Goal: Task Accomplishment & Management: Manage account settings

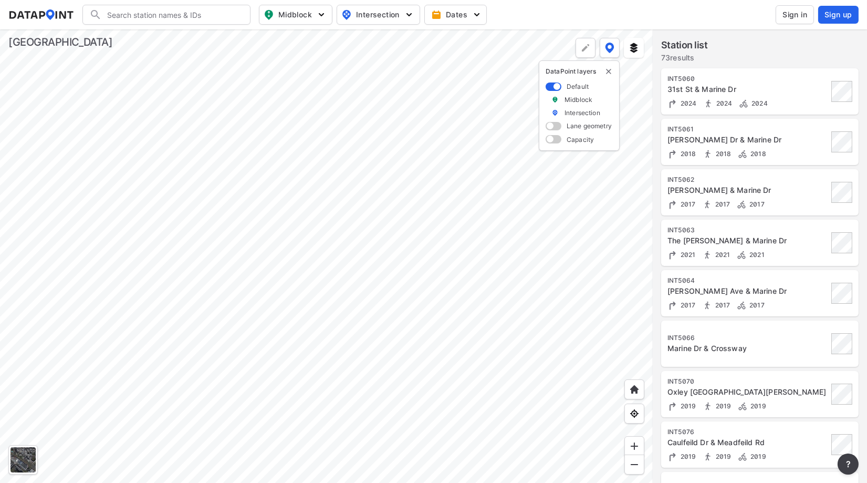
click at [786, 16] on span "Sign in" at bounding box center [794, 14] width 25 height 11
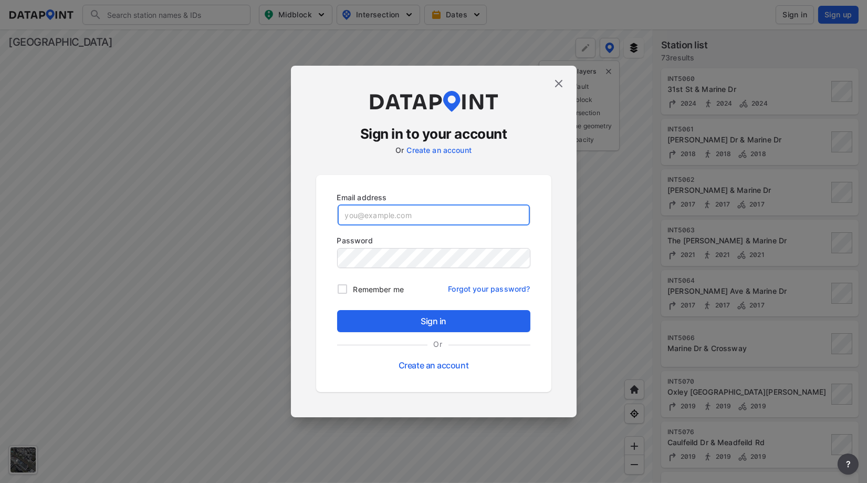
type input "[EMAIL_ADDRESS][DOMAIN_NAME]"
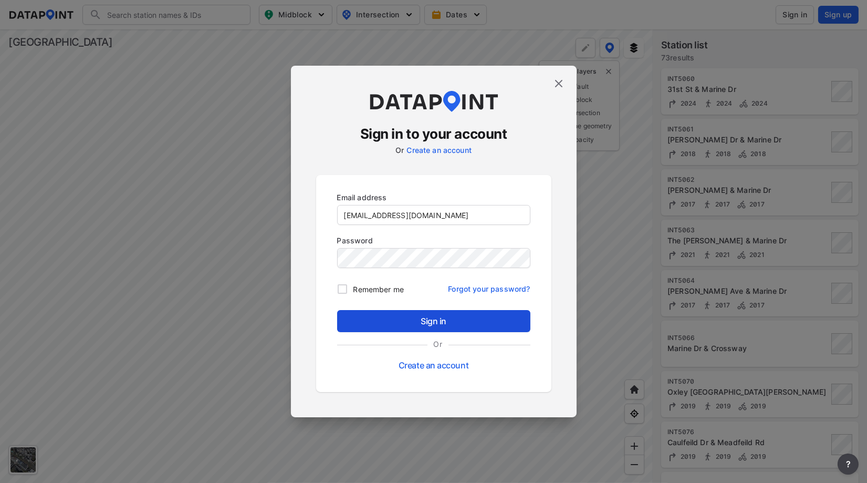
click at [436, 318] on span "Sign in" at bounding box center [433, 320] width 176 height 13
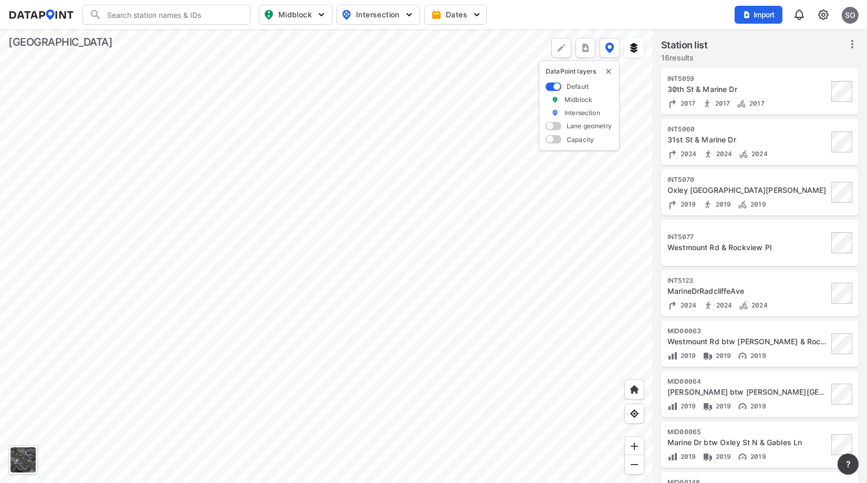
click at [512, 281] on div at bounding box center [326, 255] width 653 height 453
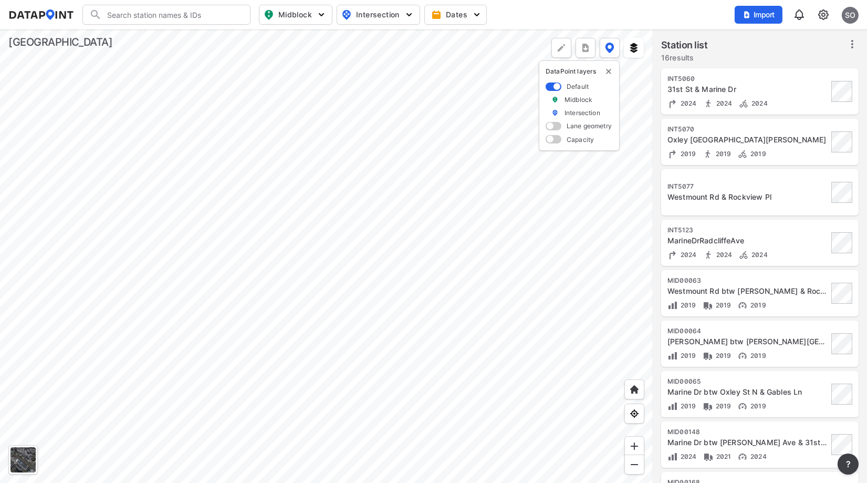
click at [528, 242] on div at bounding box center [326, 255] width 653 height 453
click at [594, 277] on div at bounding box center [326, 255] width 653 height 453
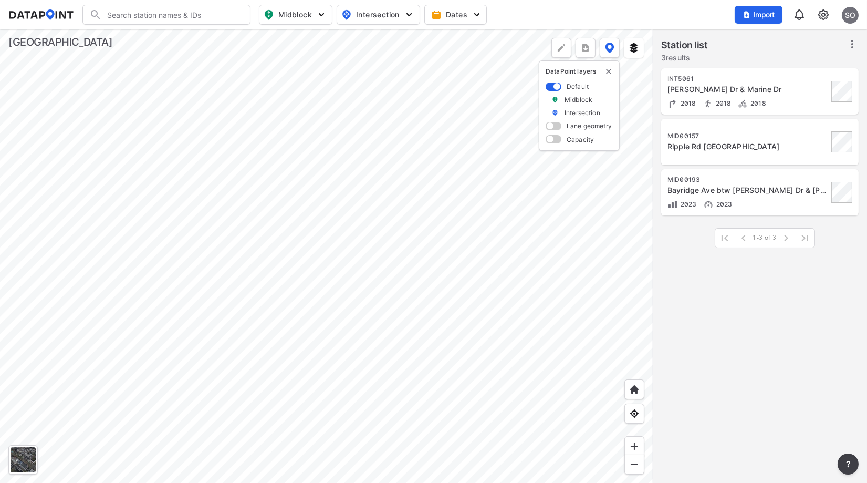
click at [517, 266] on div at bounding box center [326, 255] width 653 height 453
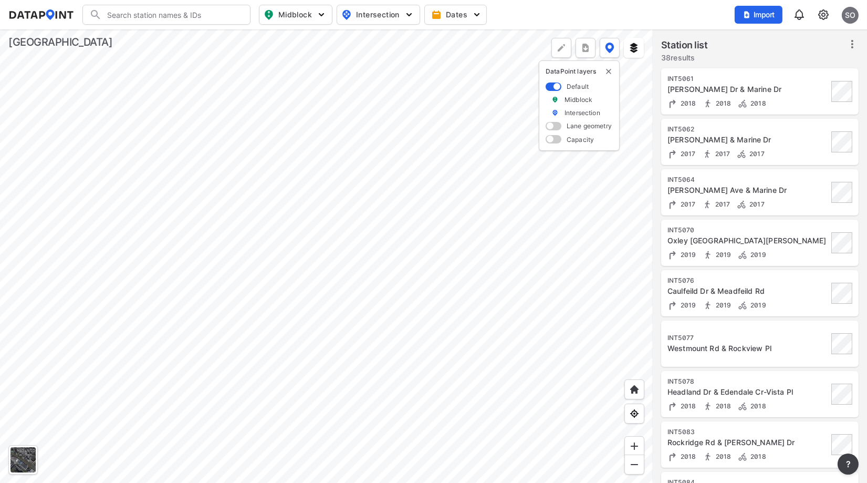
click at [477, 233] on div at bounding box center [326, 255] width 653 height 453
click at [603, 233] on div at bounding box center [326, 255] width 653 height 453
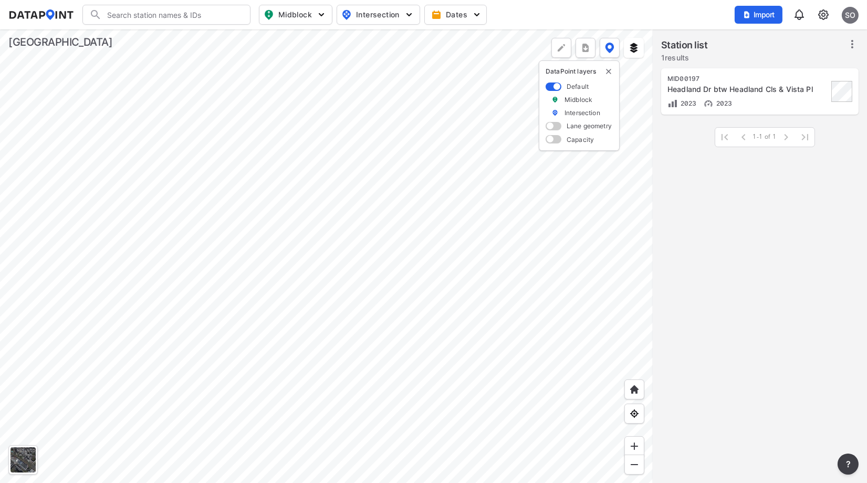
click at [427, 311] on div at bounding box center [326, 255] width 653 height 453
